Goal: Task Accomplishment & Management: Manage account settings

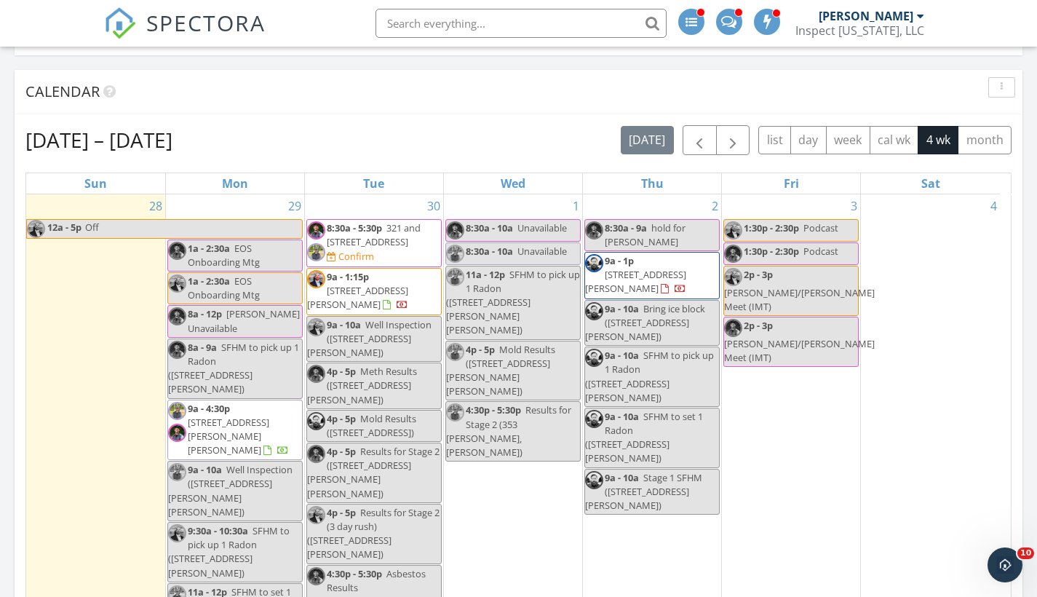
scroll to position [1092, 1059]
click at [395, 236] on span "321 and 327 Gibbon Ave, West Yellowstone 59758" at bounding box center [374, 234] width 94 height 27
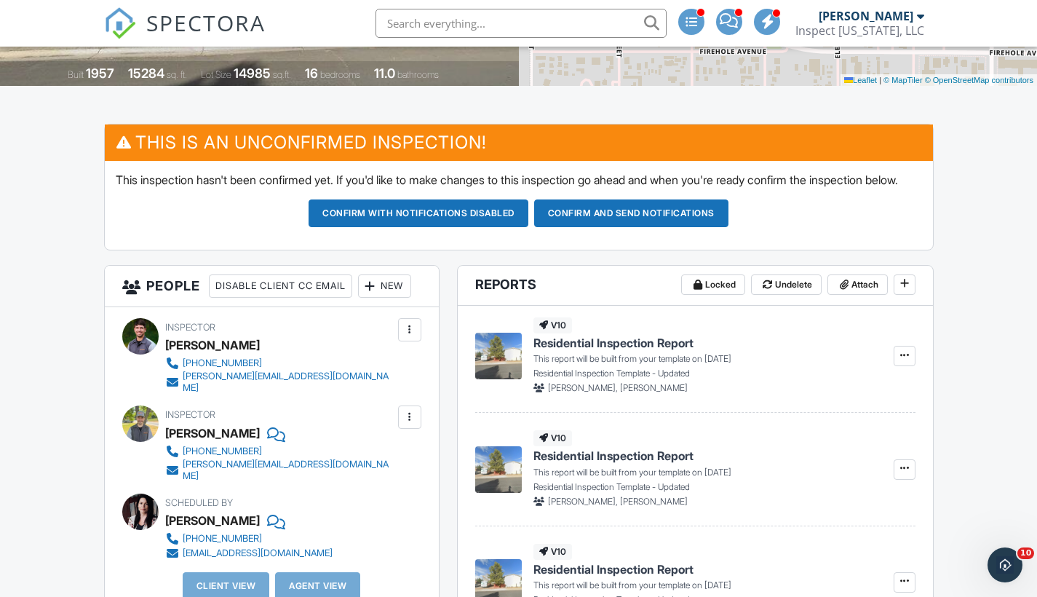
scroll to position [417, 0]
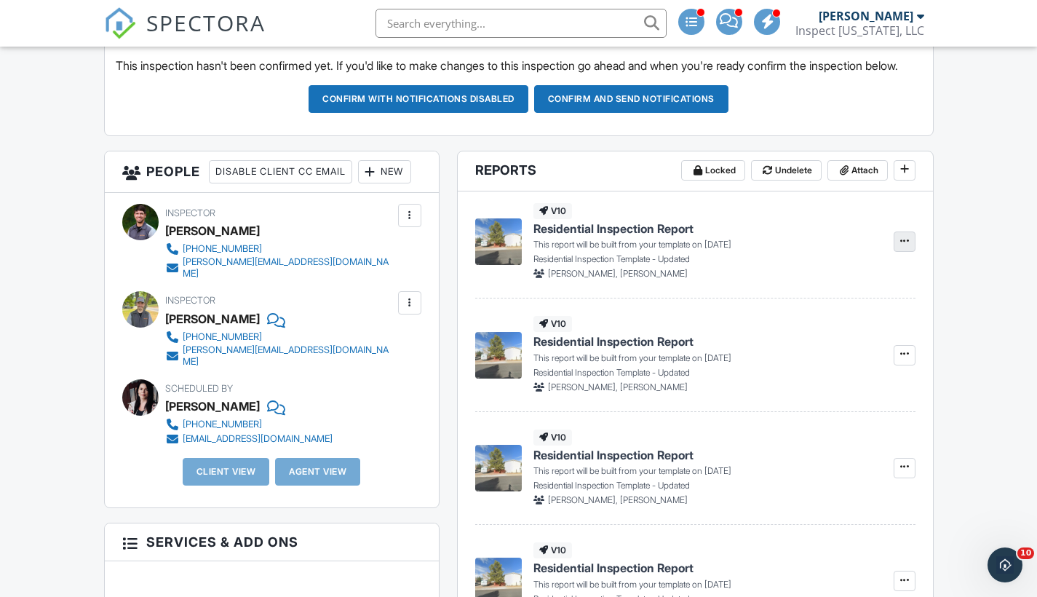
click at [902, 246] on icon at bounding box center [904, 241] width 9 height 10
click at [659, 236] on span "Residential Inspection Report" at bounding box center [613, 228] width 160 height 16
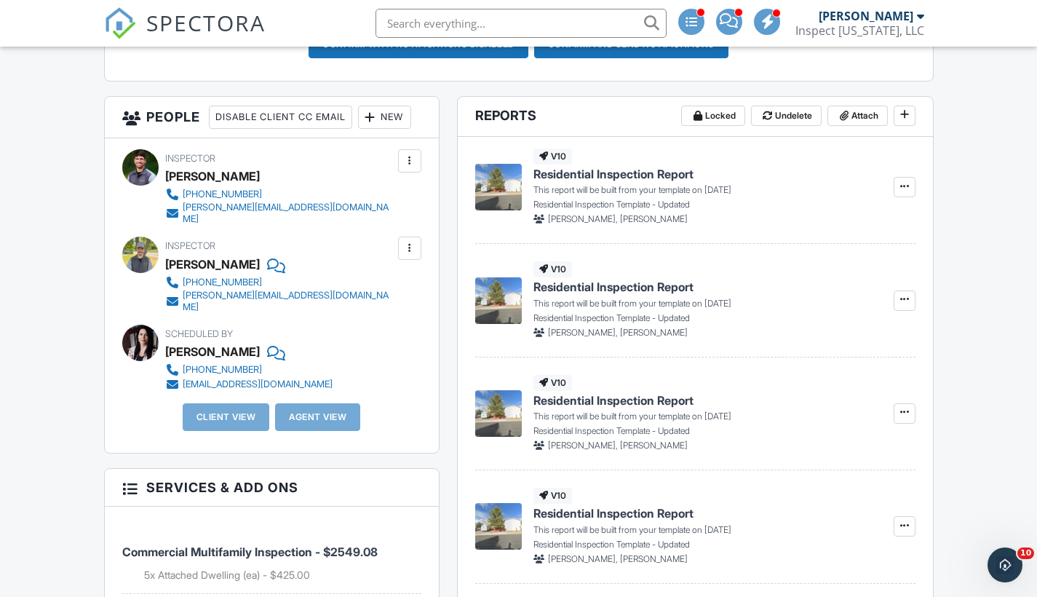
scroll to position [469, 0]
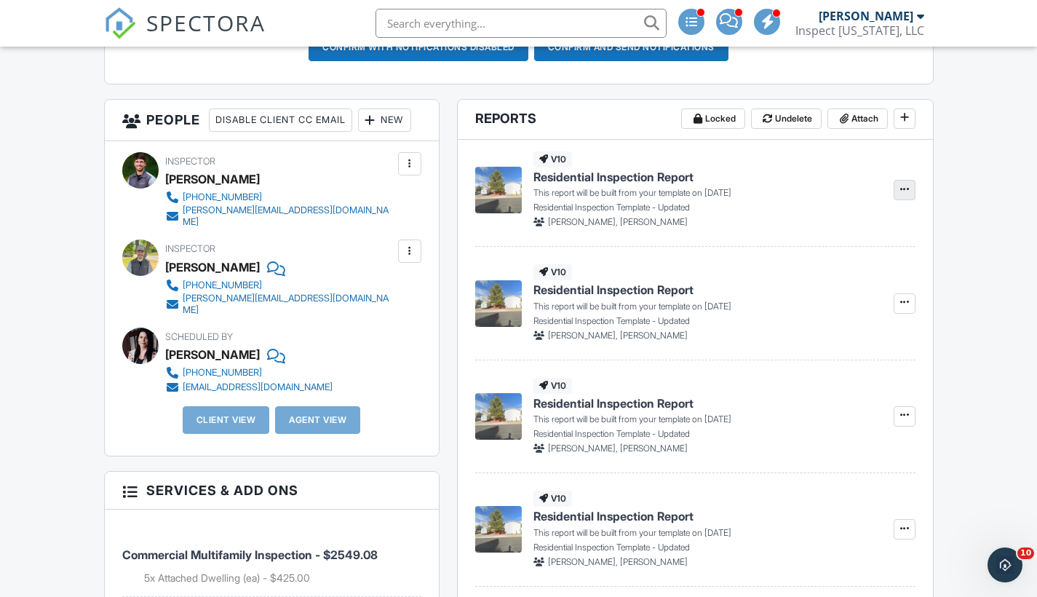
click at [904, 194] on icon at bounding box center [904, 189] width 9 height 10
click at [819, 244] on span "Build Now" at bounding box center [810, 243] width 46 height 15
click at [901, 307] on icon at bounding box center [904, 302] width 9 height 10
click at [809, 353] on span "Build Now" at bounding box center [810, 356] width 46 height 15
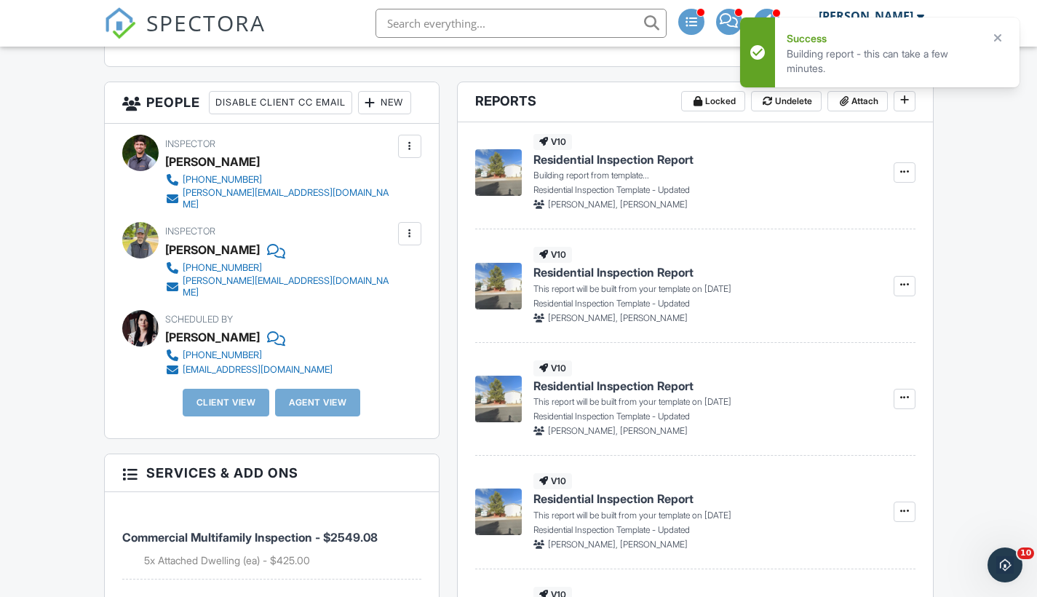
scroll to position [524, 0]
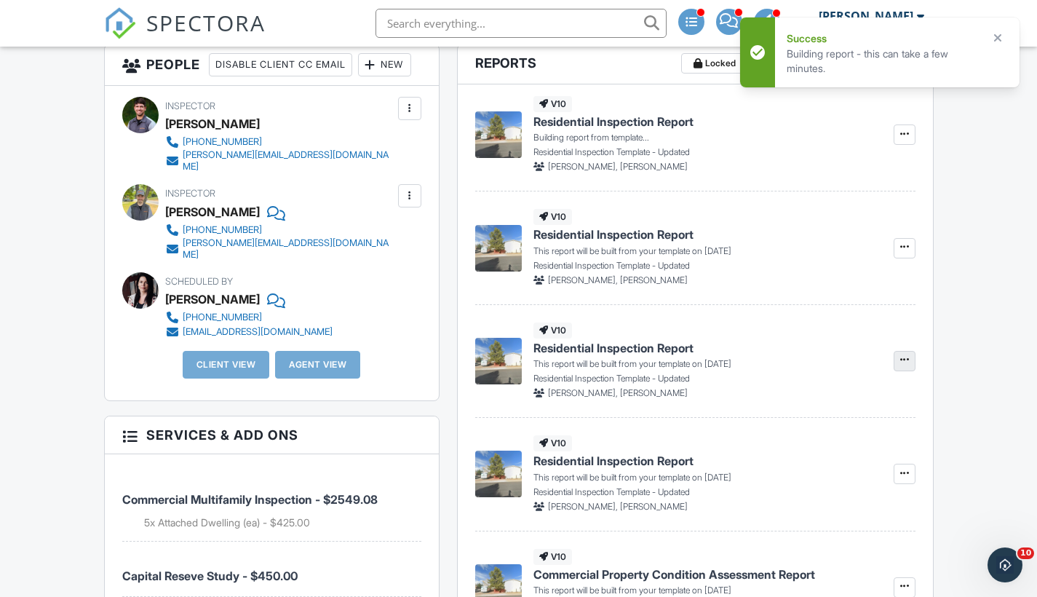
click at [905, 365] on icon at bounding box center [904, 359] width 9 height 10
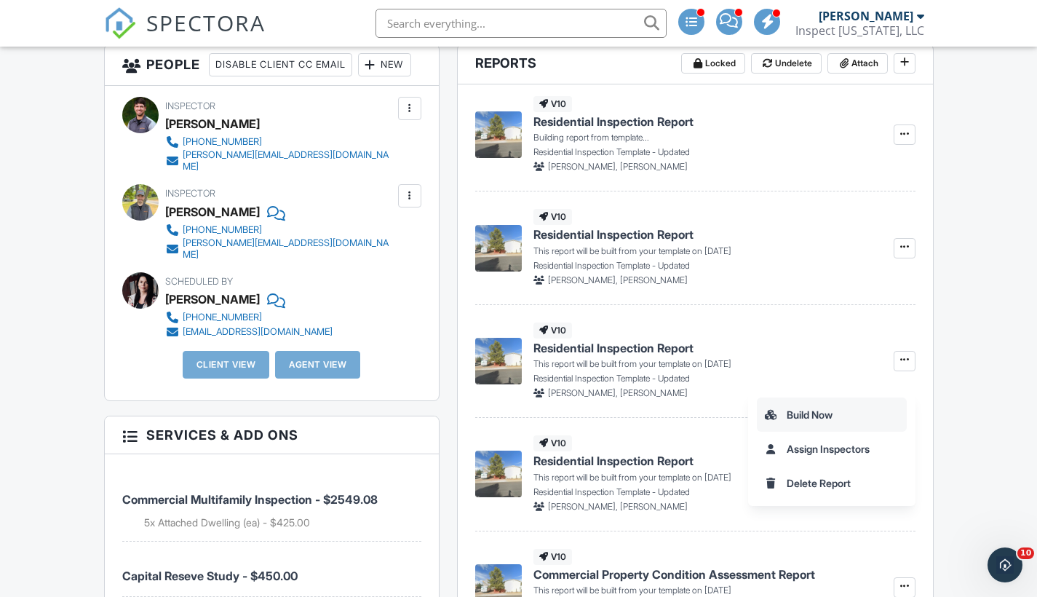
click at [789, 417] on span "Build Now" at bounding box center [810, 414] width 46 height 15
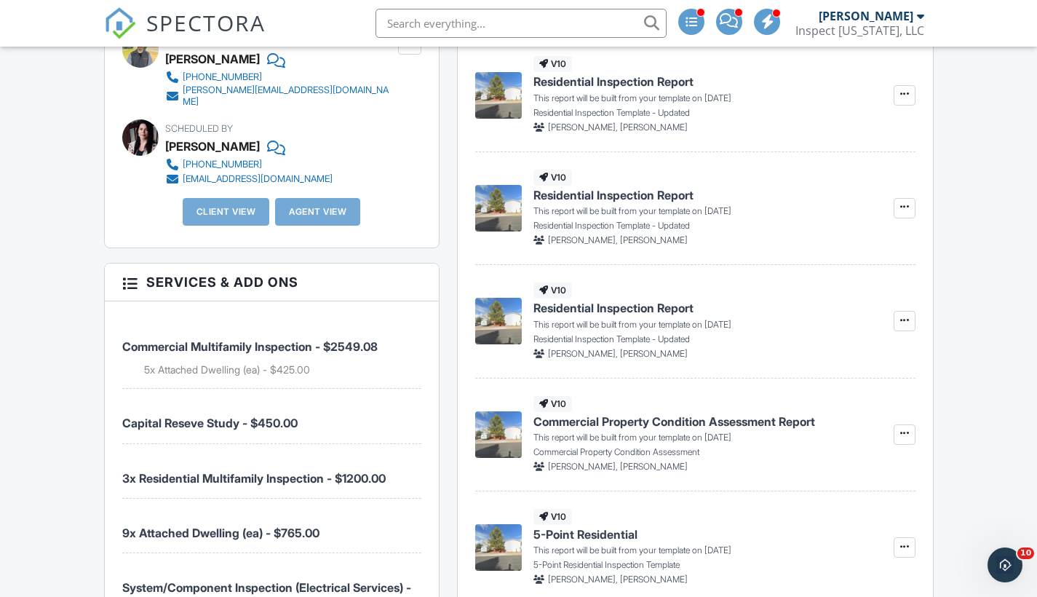
scroll to position [551, 0]
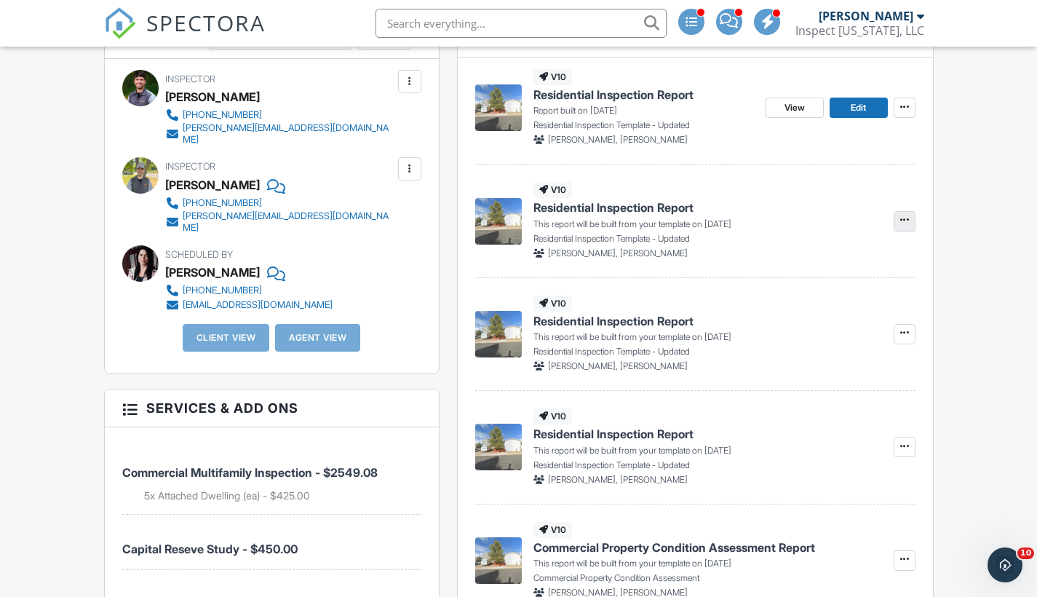
click at [907, 225] on icon at bounding box center [904, 220] width 9 height 10
click at [832, 278] on span "Build Now" at bounding box center [810, 274] width 46 height 15
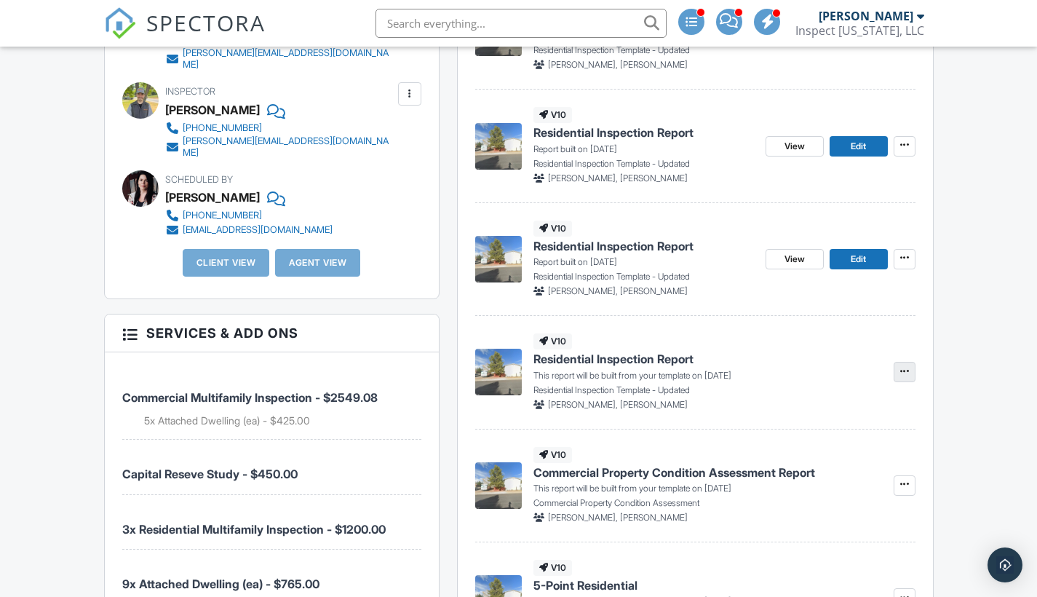
click at [903, 375] on icon at bounding box center [904, 371] width 9 height 10
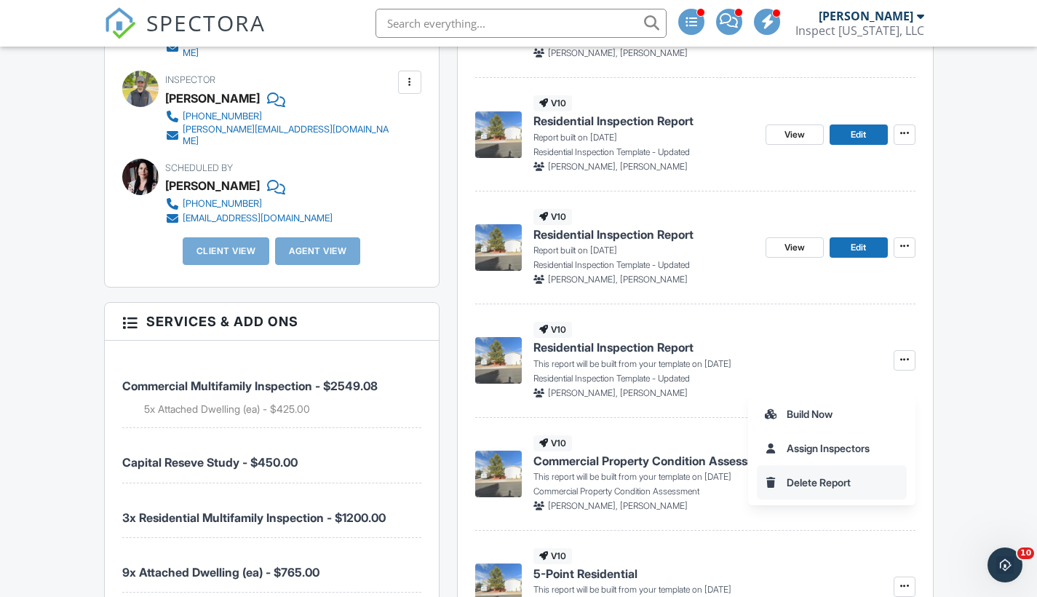
click at [783, 482] on span "Delete Report" at bounding box center [806, 481] width 87 height 15
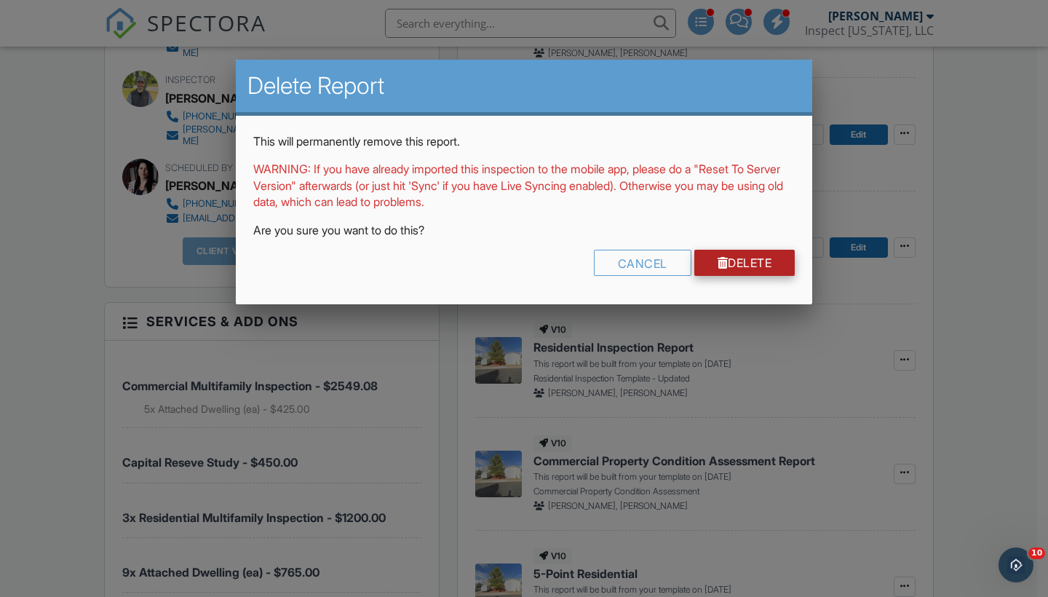
click at [766, 258] on link "Delete" at bounding box center [744, 263] width 101 height 26
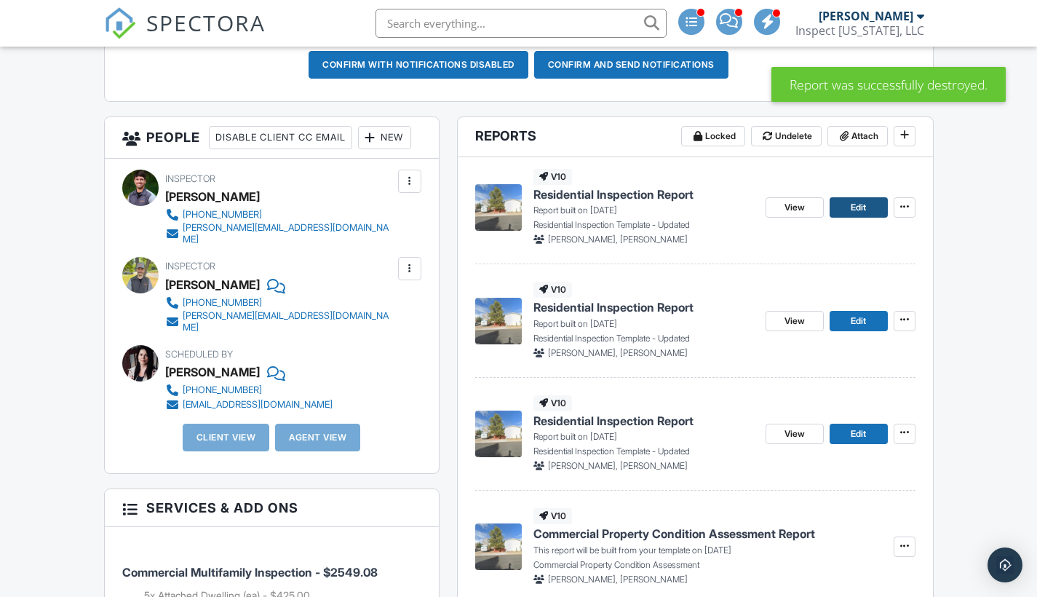
scroll to position [451, 0]
click at [856, 215] on span "Edit" at bounding box center [858, 207] width 15 height 15
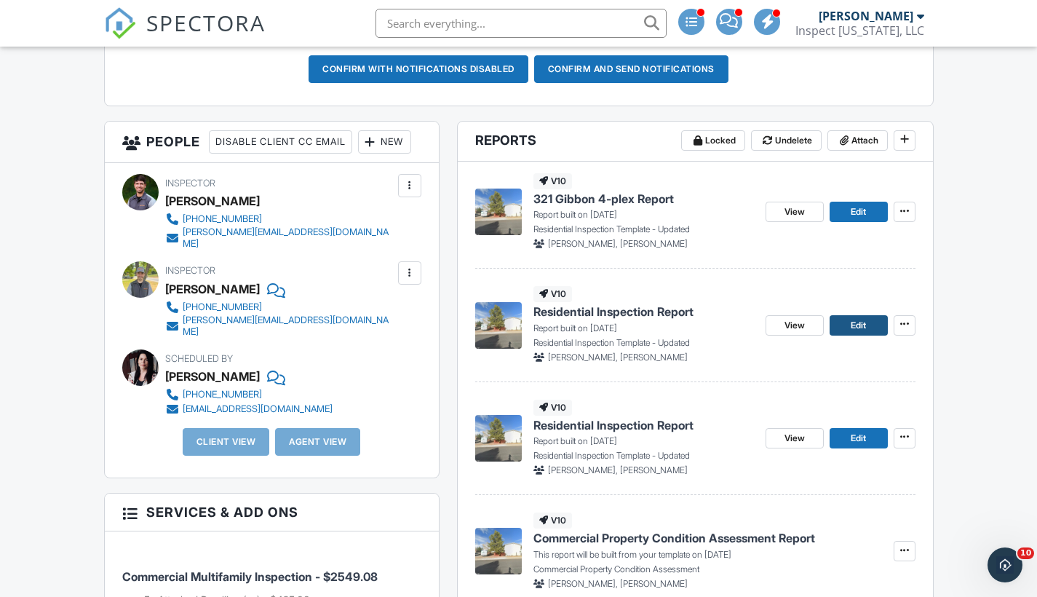
click at [855, 333] on span "Edit" at bounding box center [858, 325] width 15 height 15
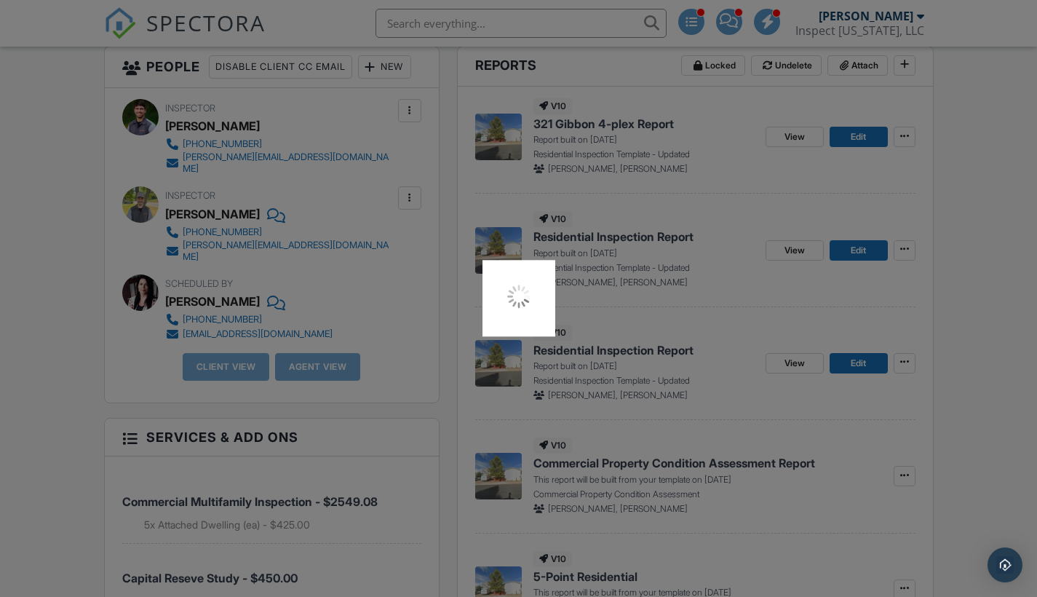
scroll to position [522, 0]
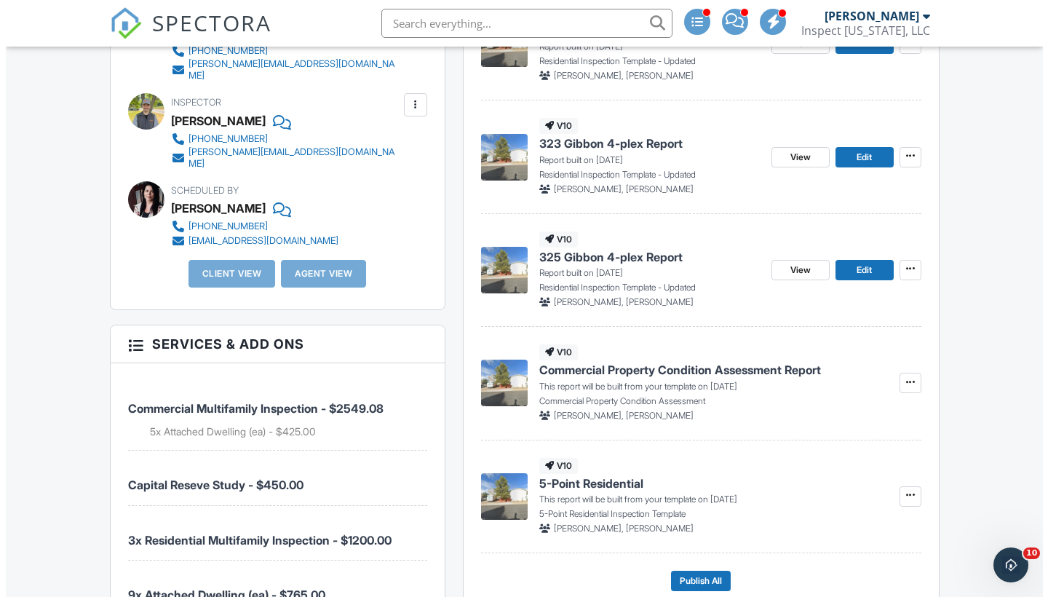
scroll to position [672, 0]
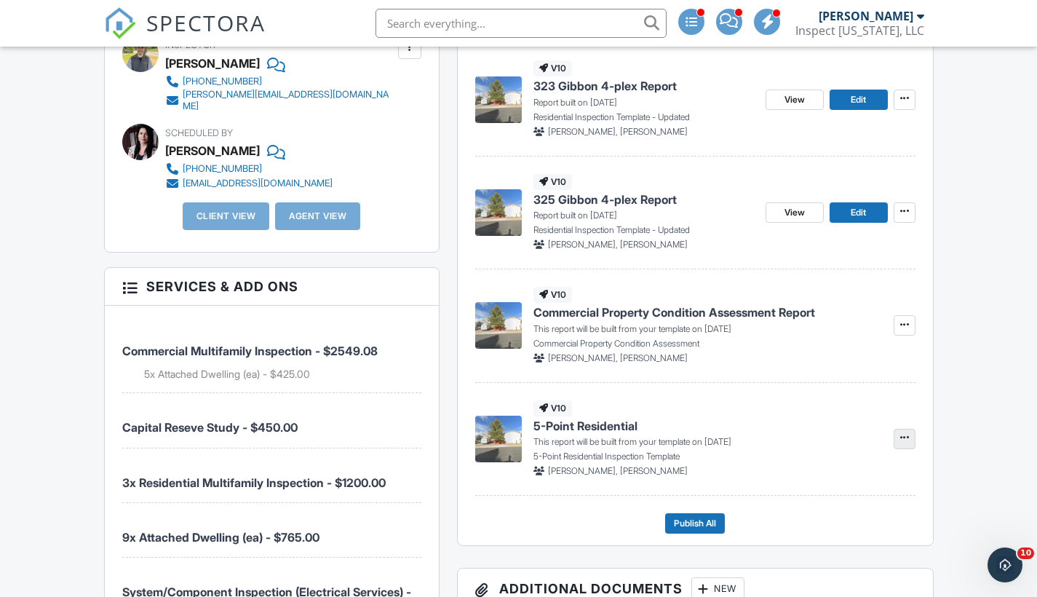
click at [904, 442] on icon at bounding box center [904, 437] width 9 height 10
click at [826, 561] on span "Delete Report" at bounding box center [819, 559] width 64 height 15
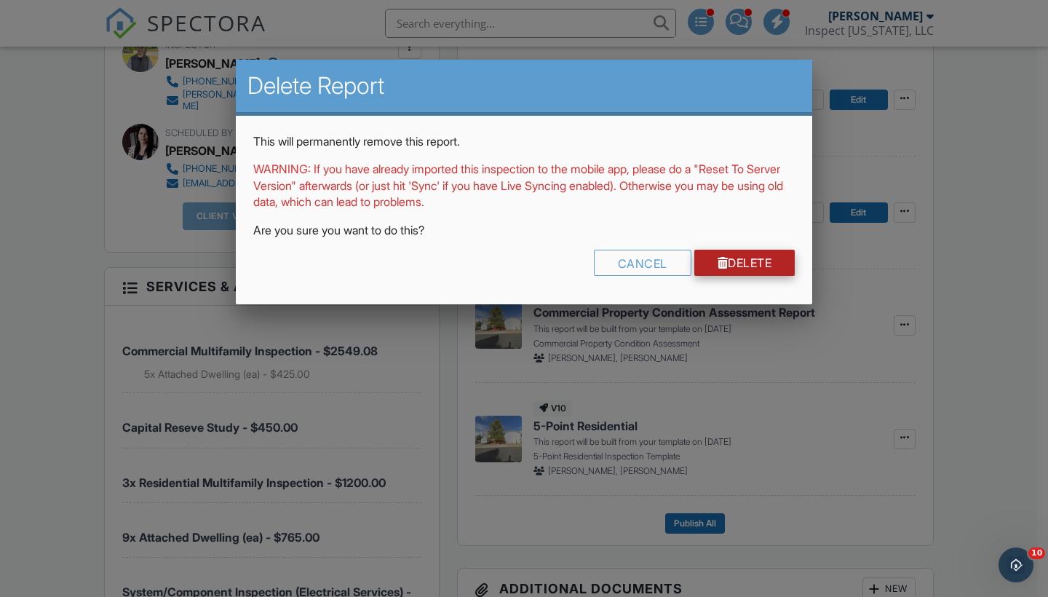
click at [767, 262] on link "Delete" at bounding box center [744, 263] width 101 height 26
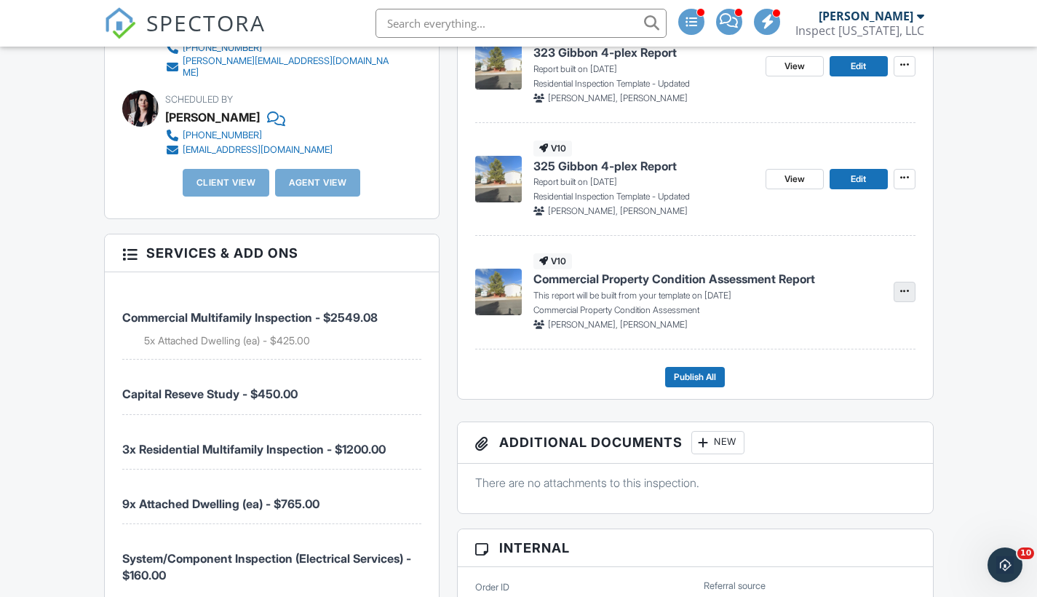
click at [903, 296] on icon at bounding box center [904, 291] width 9 height 10
click at [808, 343] on span "Build Now" at bounding box center [810, 345] width 46 height 15
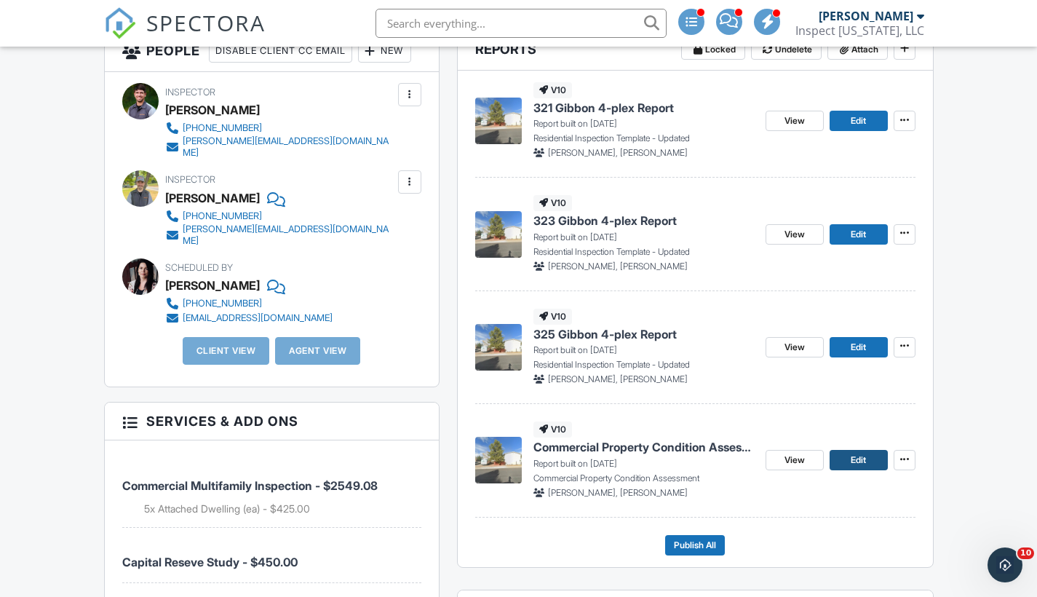
click at [856, 467] on span "Edit" at bounding box center [858, 460] width 15 height 15
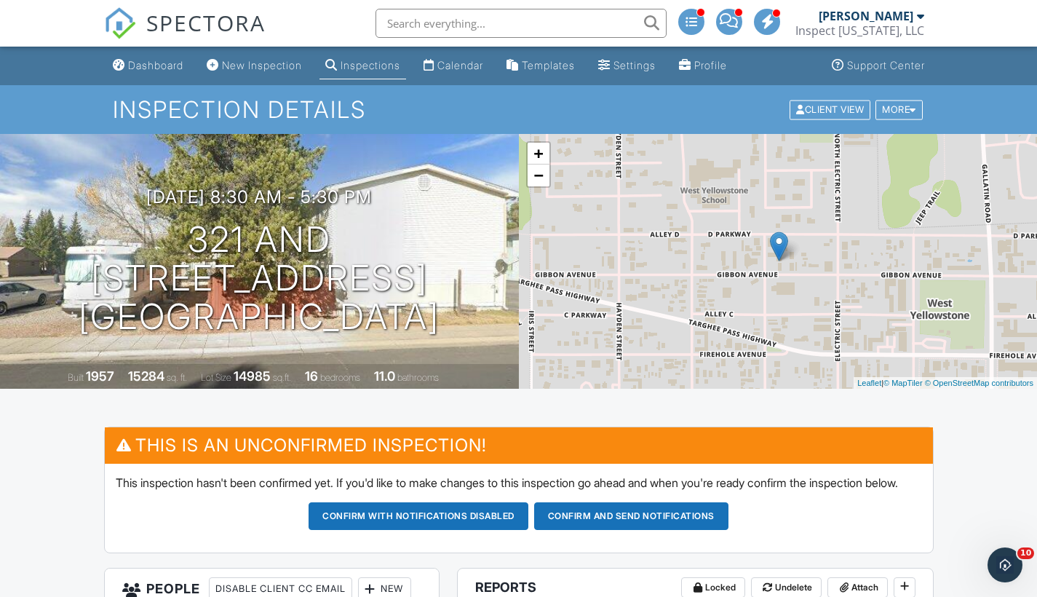
click at [426, 164] on div "09/30/2025 8:30 am - 5:30 pm 321 and 327 Gibbon Ave West Yellowstone, MT 59758 …" at bounding box center [259, 261] width 519 height 255
click at [130, 63] on div "Dashboard" at bounding box center [155, 65] width 55 height 12
